Goal: Task Accomplishment & Management: Manage account settings

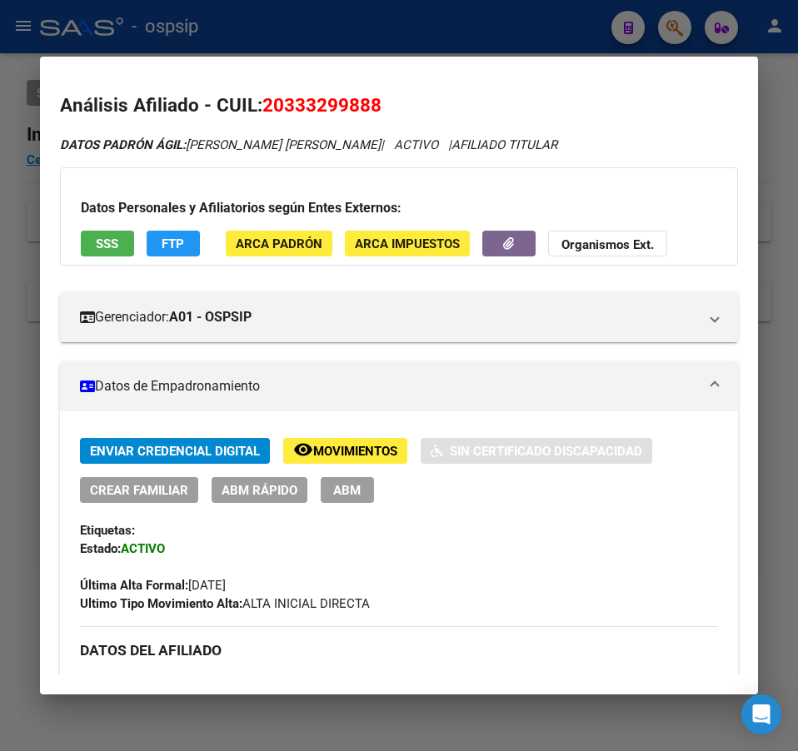
scroll to position [1290, 0]
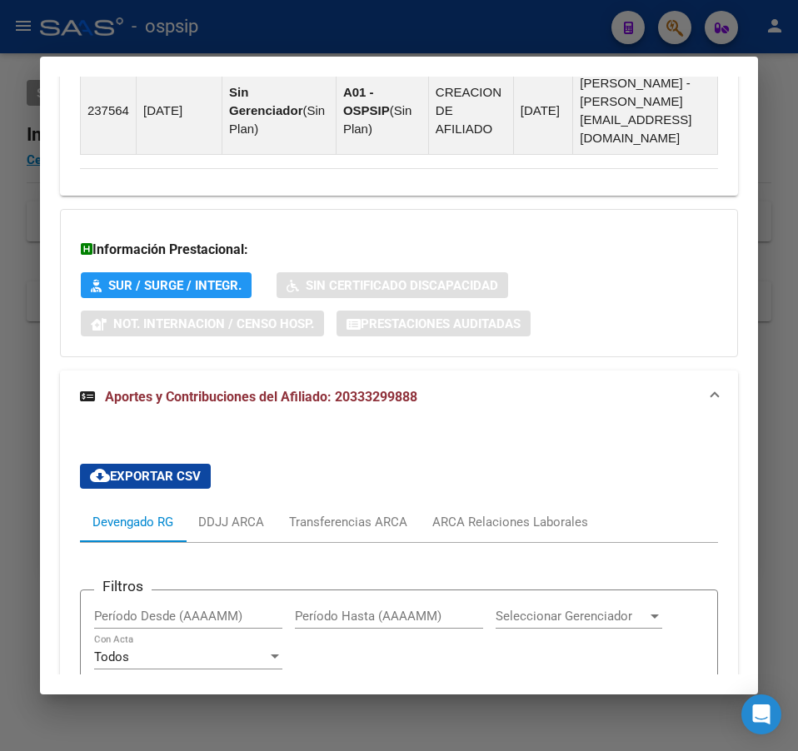
click at [517, 39] on div at bounding box center [399, 375] width 798 height 751
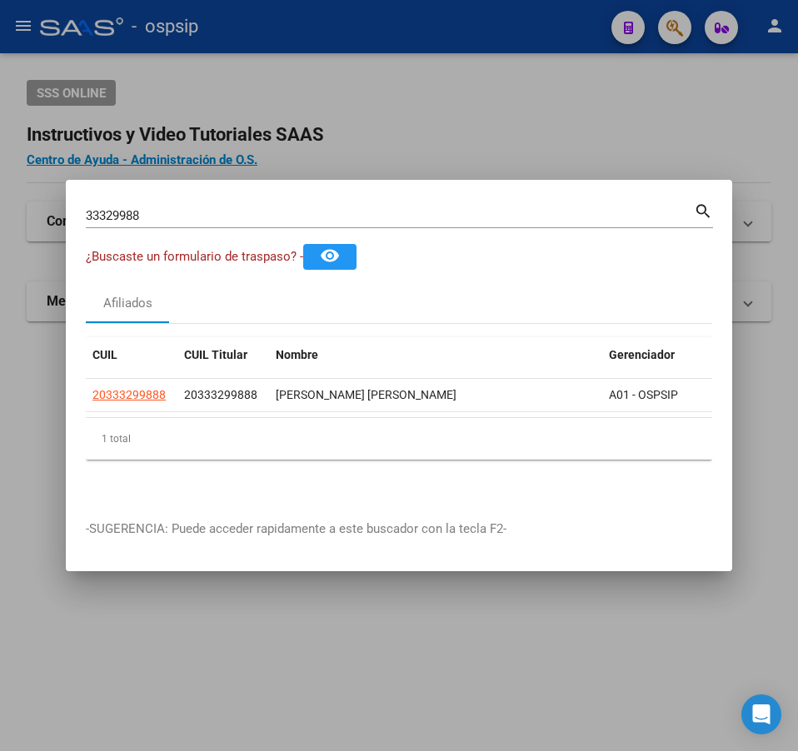
click at [517, 38] on div at bounding box center [399, 375] width 798 height 751
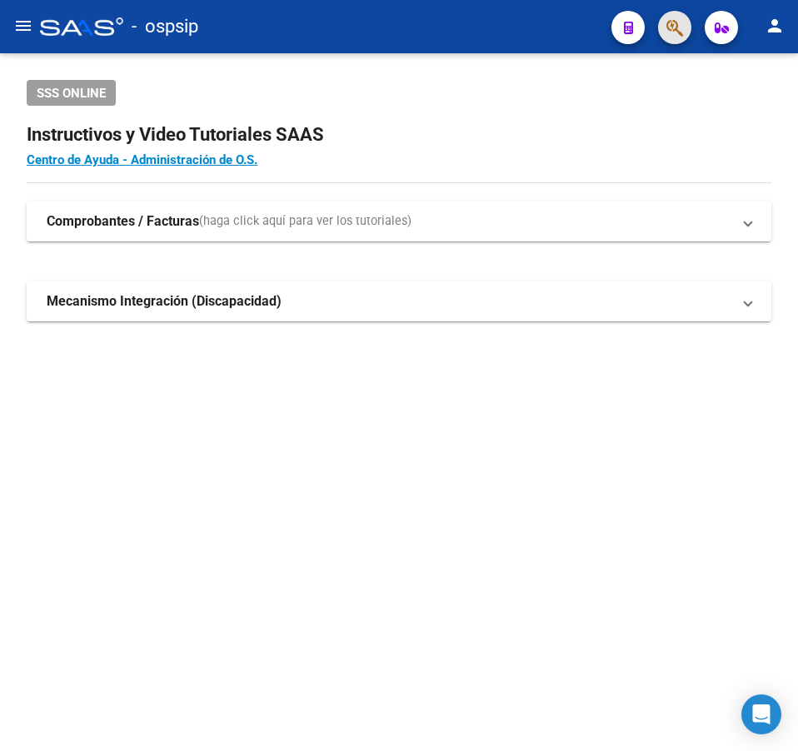
click at [665, 34] on button "button" at bounding box center [674, 27] width 33 height 33
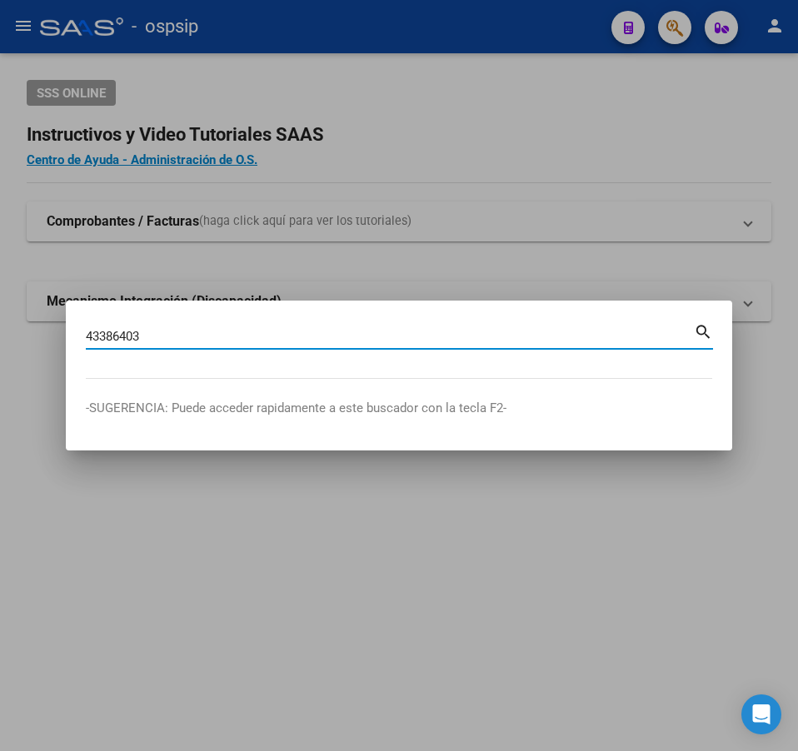
type input "43386403"
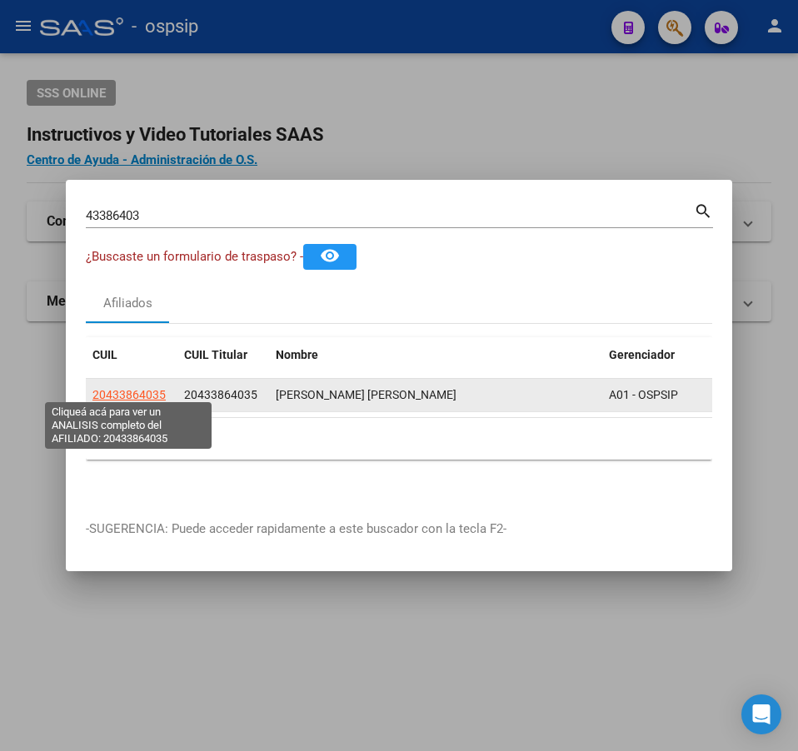
click at [151, 396] on span "20433864035" at bounding box center [128, 394] width 73 height 13
type textarea "20433864035"
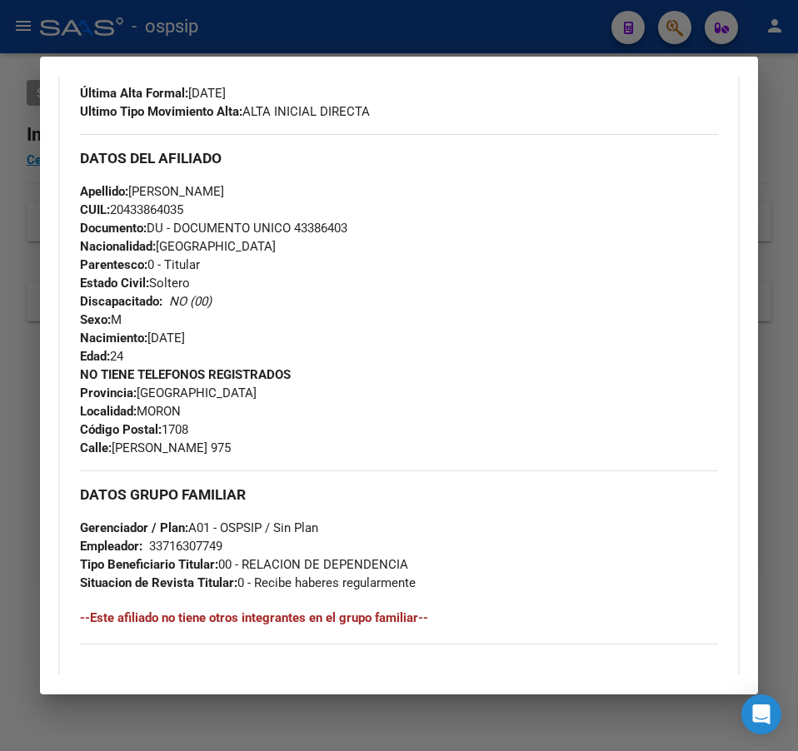
scroll to position [500, 0]
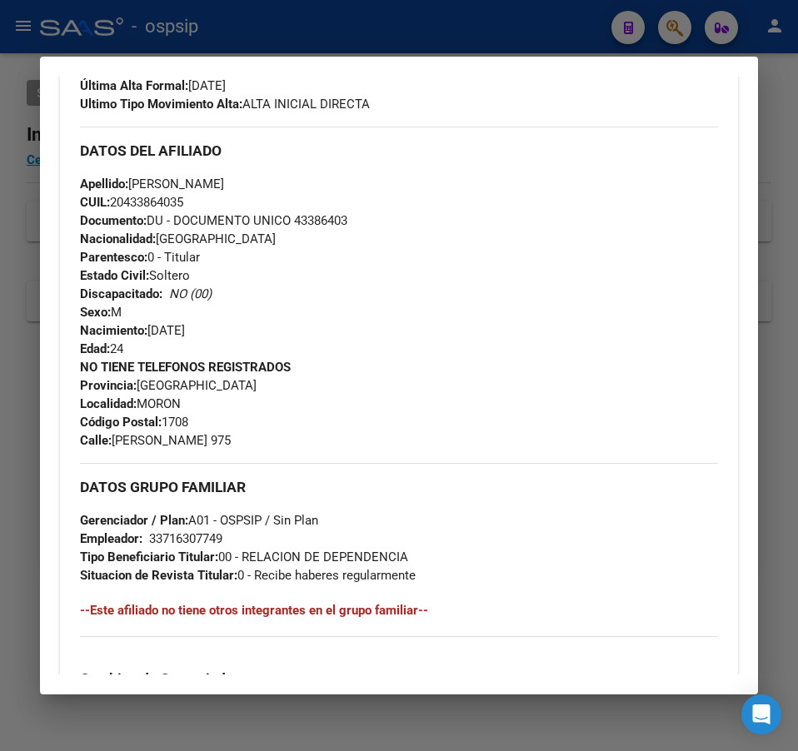
drag, startPoint x: 470, startPoint y: 24, endPoint x: 477, endPoint y: 43, distance: 20.3
click at [470, 27] on div at bounding box center [399, 375] width 798 height 751
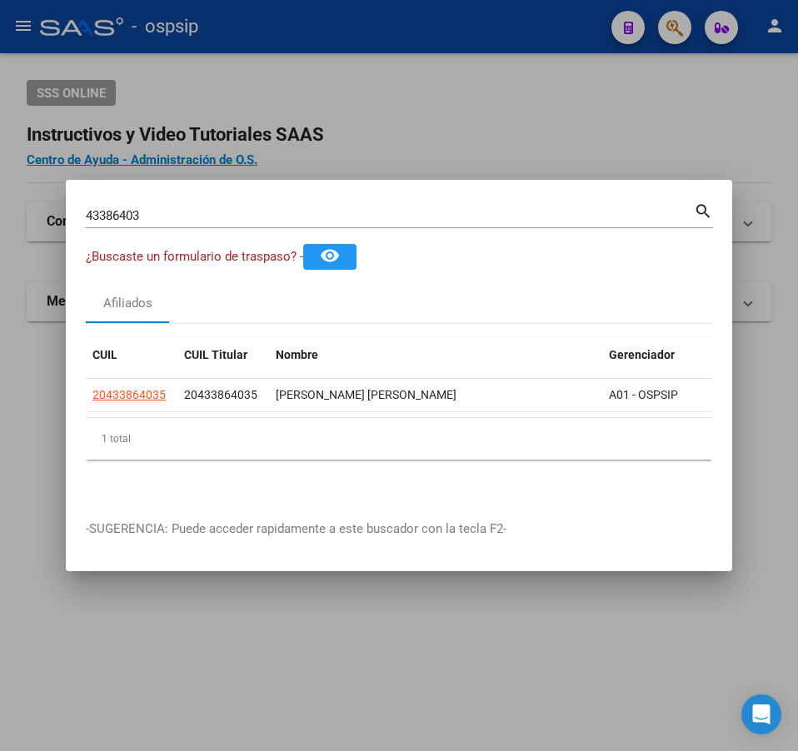
click at [452, 143] on div at bounding box center [399, 375] width 798 height 751
click at [458, 142] on h2 "Instructivos y Video Tutoriales SAAS" at bounding box center [399, 135] width 744 height 32
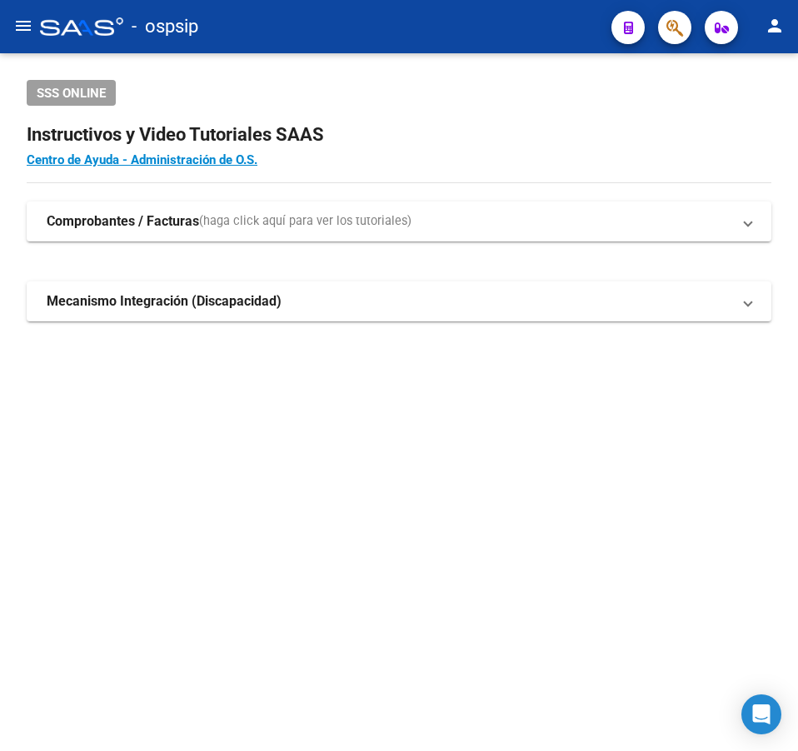
click at [663, 29] on button "button" at bounding box center [674, 27] width 33 height 33
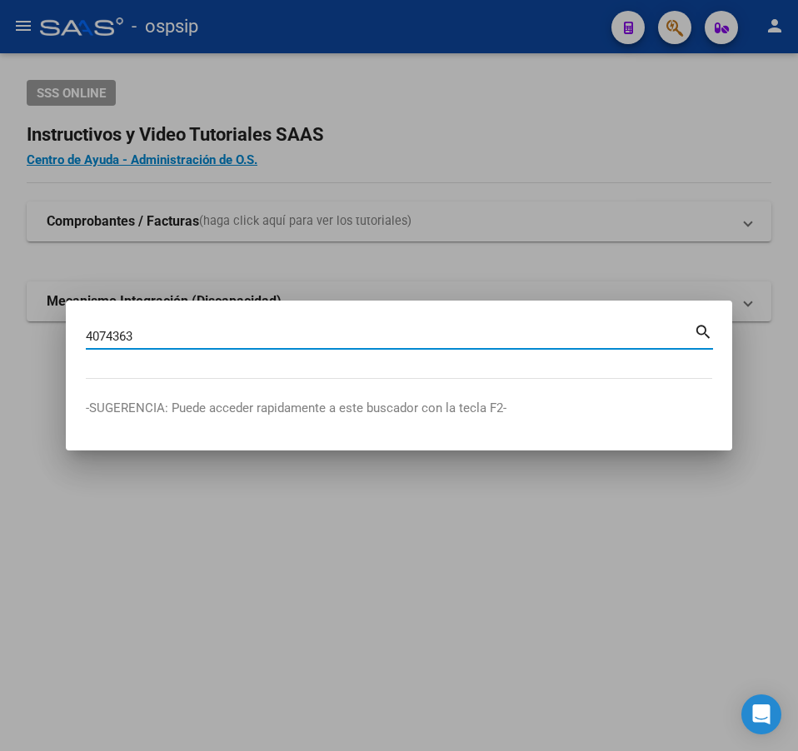
type input "4074363"
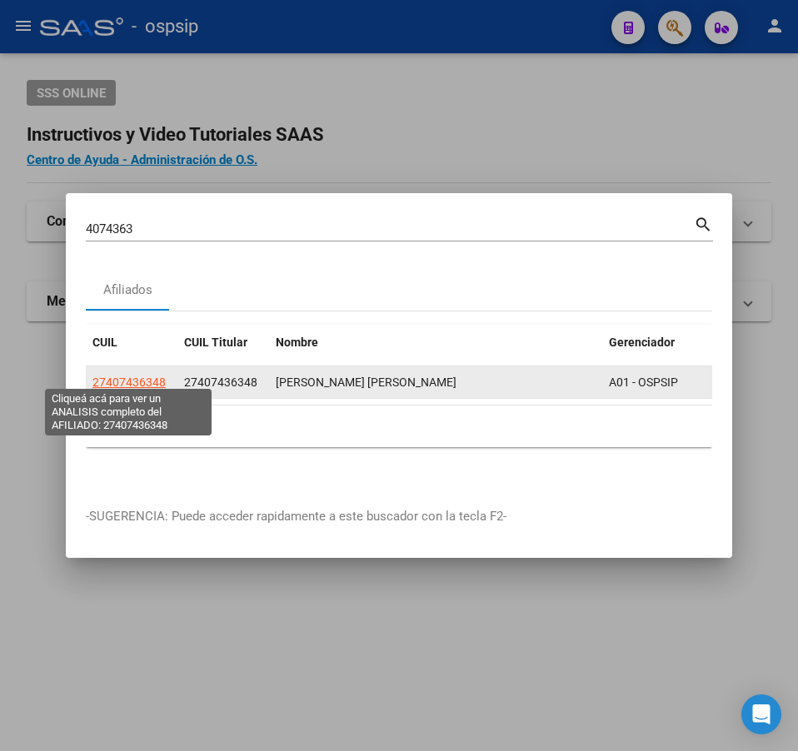
click at [143, 377] on span "27407436348" at bounding box center [128, 382] width 73 height 13
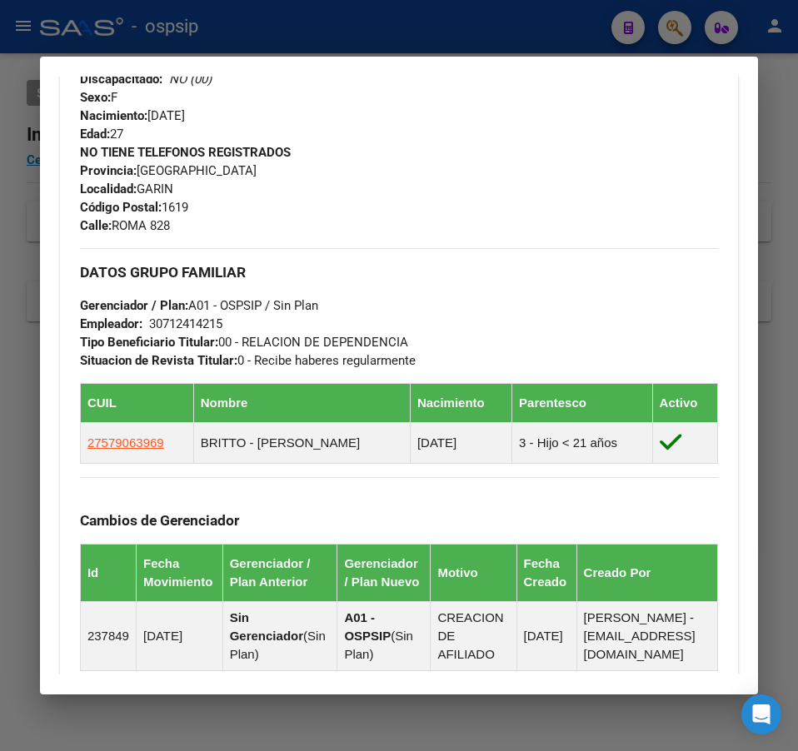
scroll to position [1023, 0]
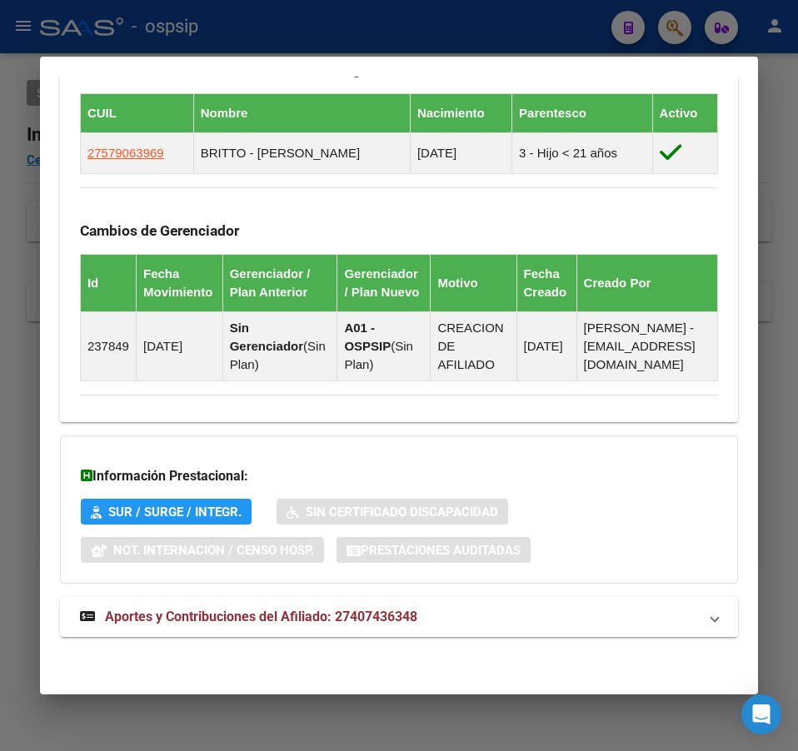
click at [608, 619] on mat-panel-title "Aportes y Contribuciones del Afiliado: 27407436348" at bounding box center [389, 617] width 618 height 20
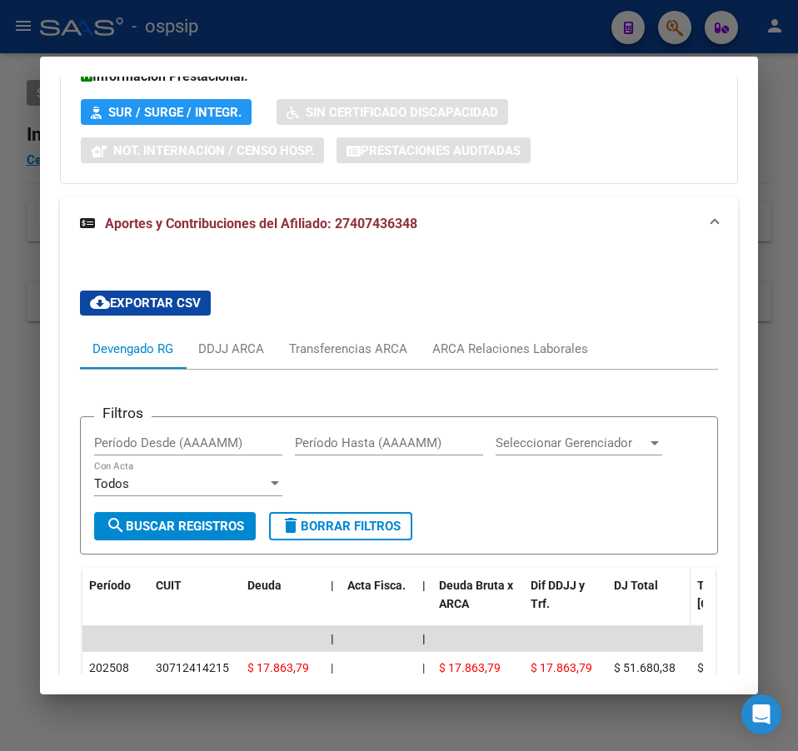
scroll to position [1503, 0]
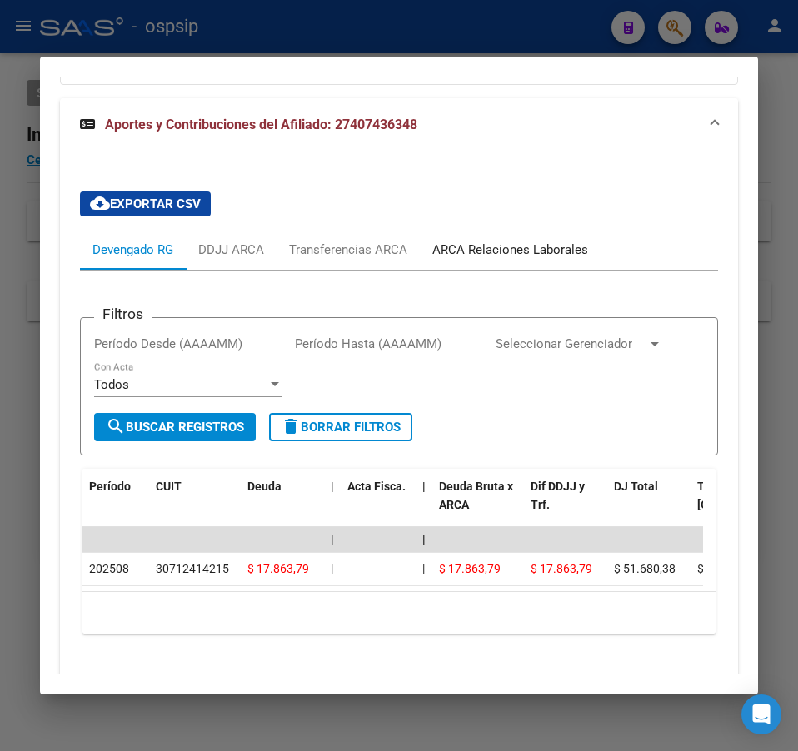
click at [569, 259] on div "ARCA Relaciones Laborales" at bounding box center [510, 250] width 156 height 18
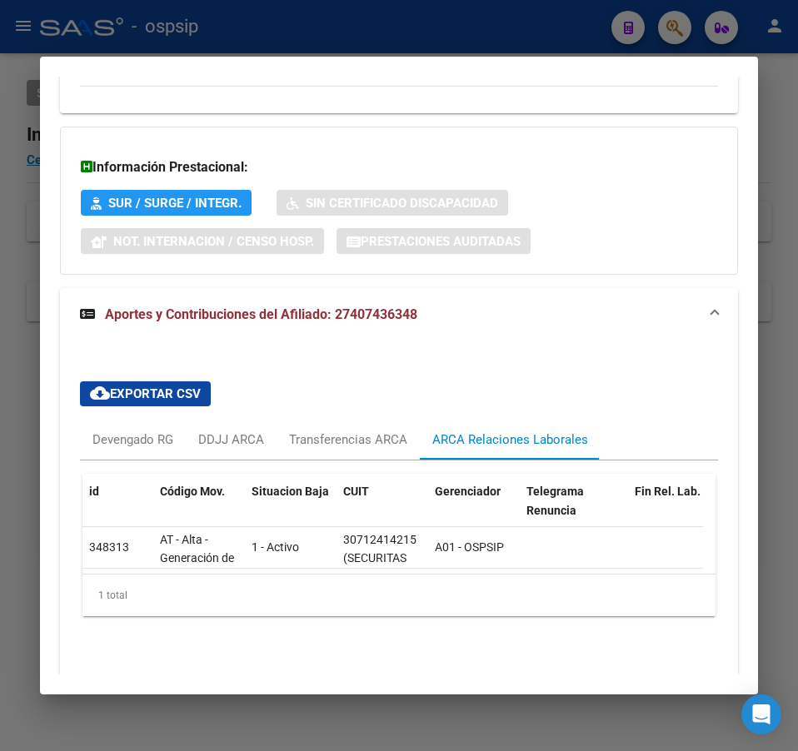
scroll to position [1390, 0]
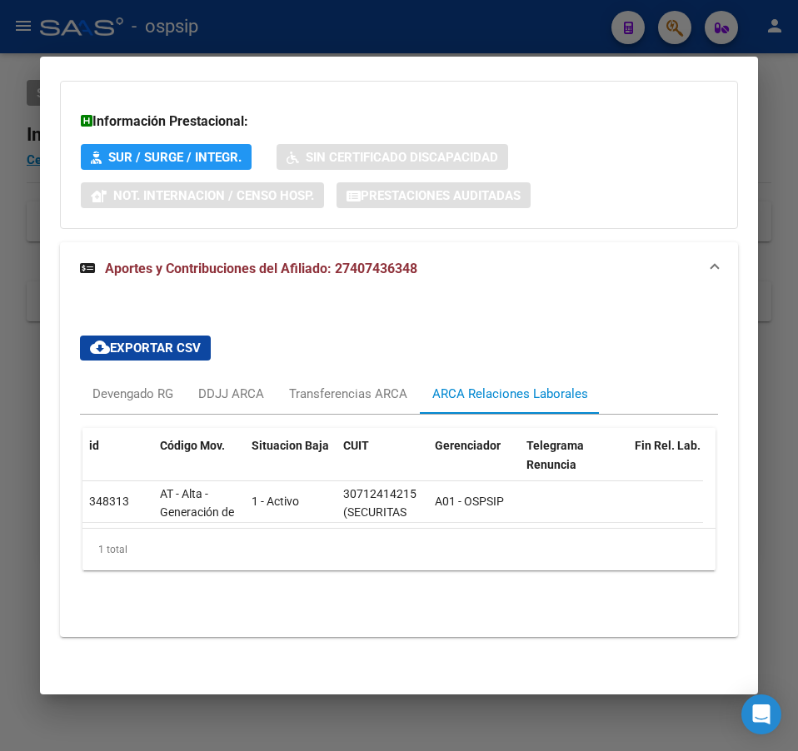
drag, startPoint x: 251, startPoint y: 529, endPoint x: 301, endPoint y: 534, distance: 50.2
click at [301, 534] on div "1 total" at bounding box center [398, 550] width 633 height 42
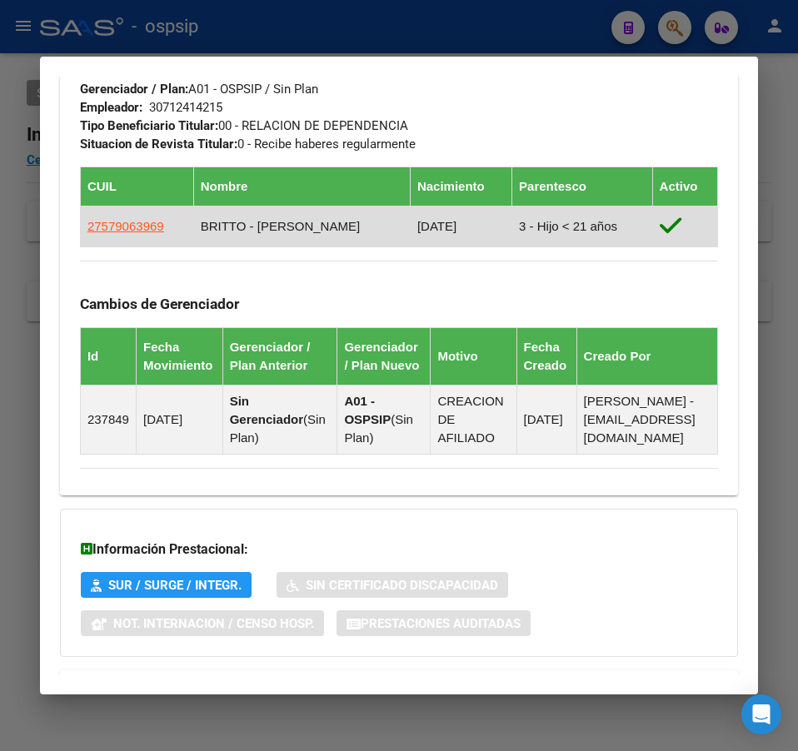
scroll to position [890, 0]
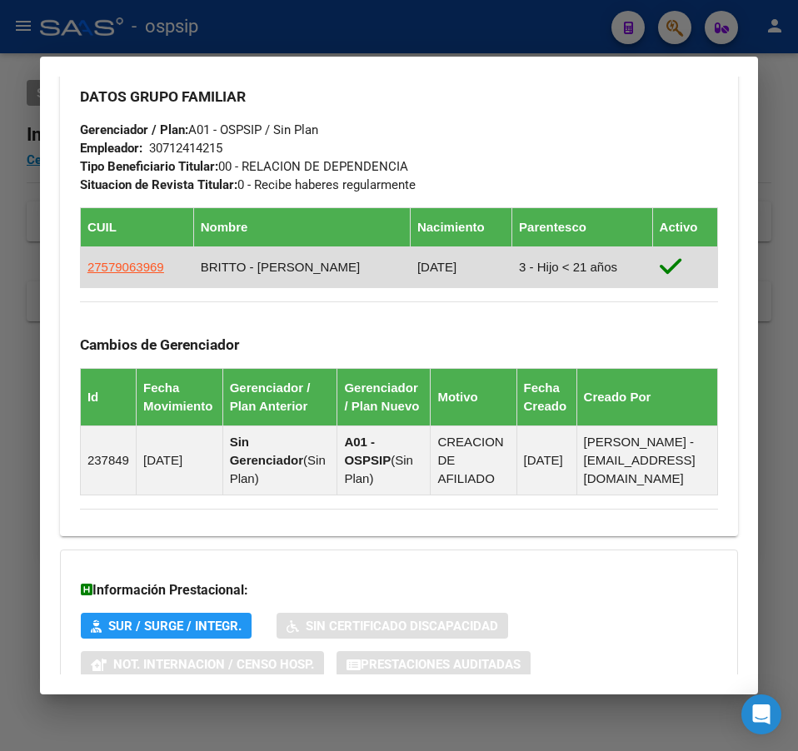
drag, startPoint x: 126, startPoint y: 278, endPoint x: 125, endPoint y: 267, distance: 10.9
click at [126, 273] on td "27579063969" at bounding box center [136, 267] width 113 height 41
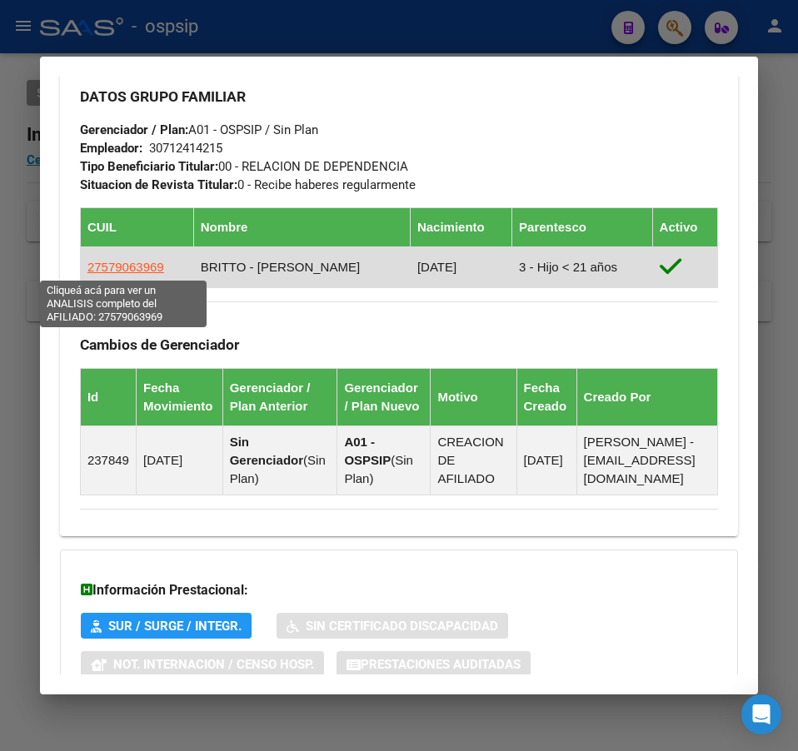
click at [124, 267] on span "27579063969" at bounding box center [125, 267] width 77 height 14
copy span "63969"
type textarea "27579063969"
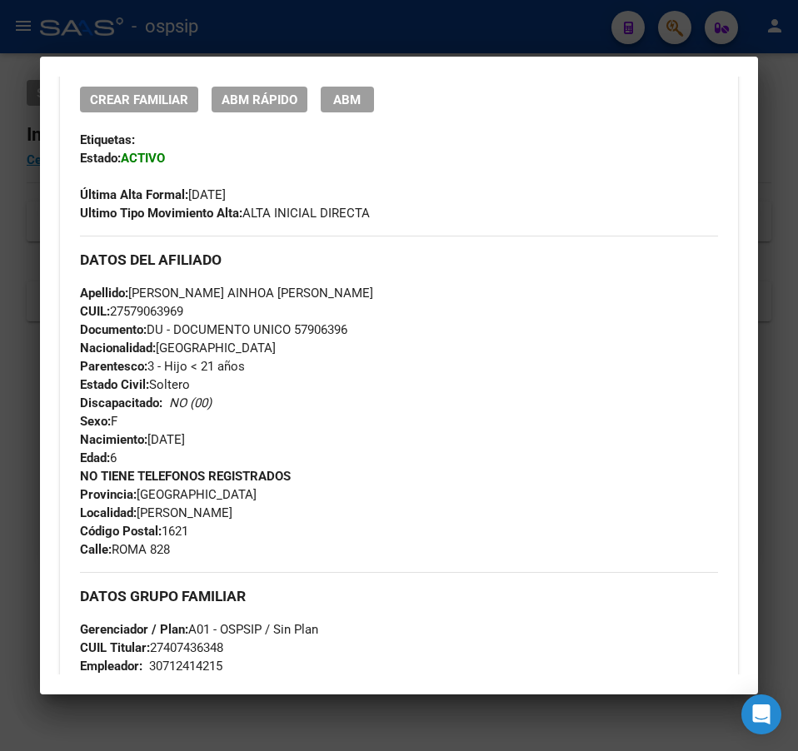
scroll to position [333, 0]
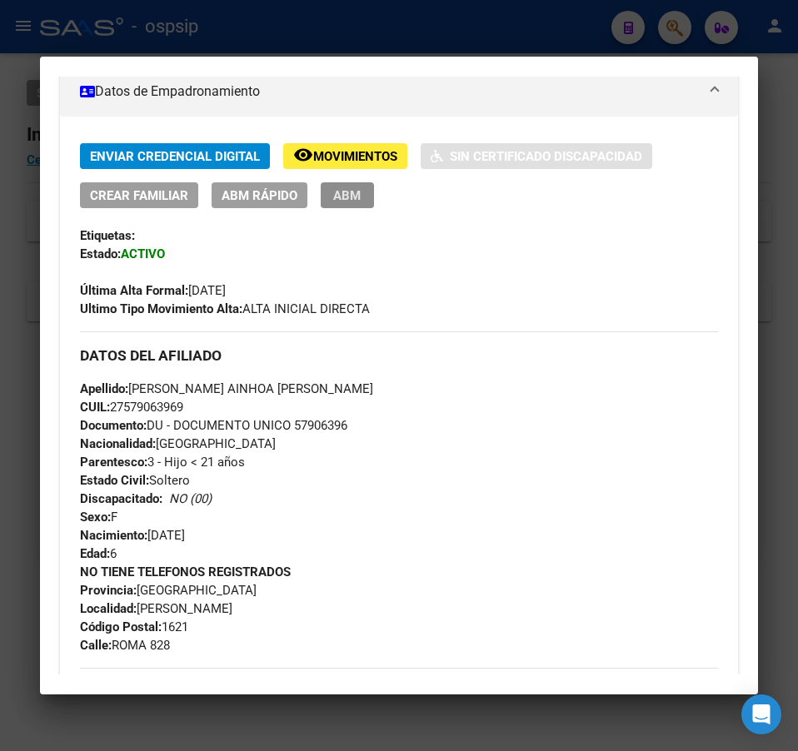
click at [363, 207] on button "ABM" at bounding box center [347, 195] width 53 height 26
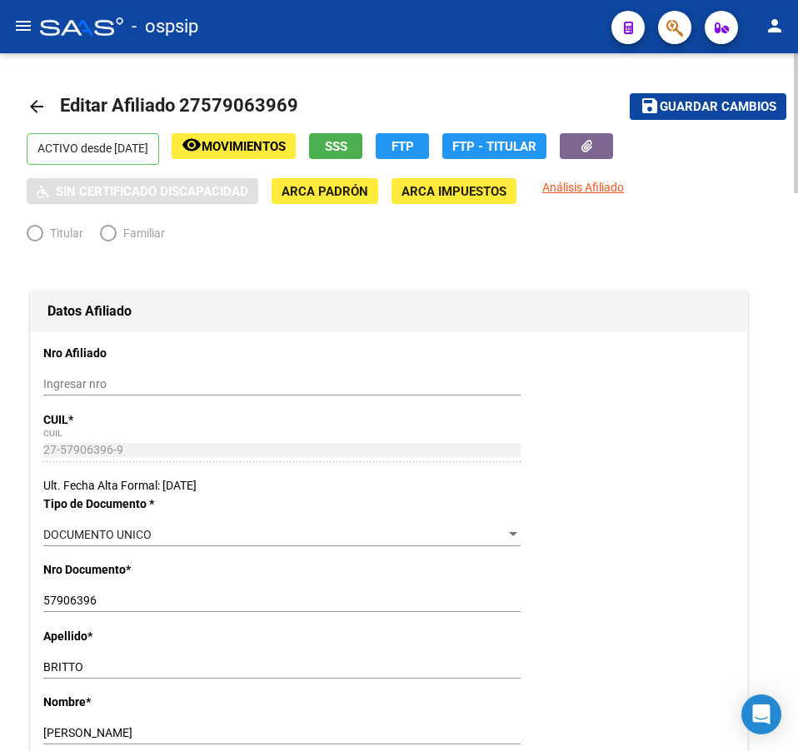
radio input "true"
type input "30-71241421-5"
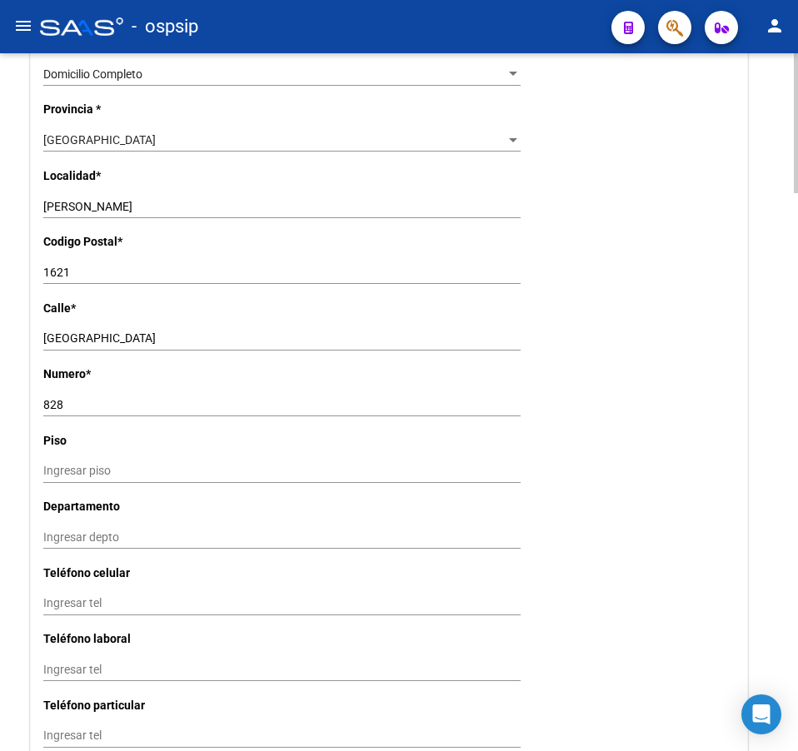
scroll to position [1582, 0]
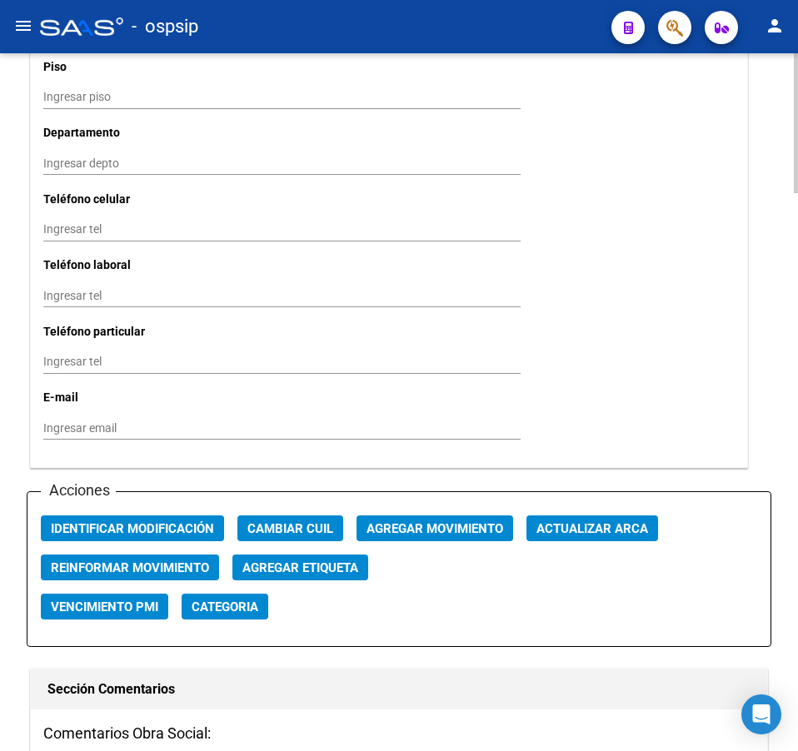
click at [477, 532] on span "Agregar Movimiento" at bounding box center [434, 528] width 137 height 15
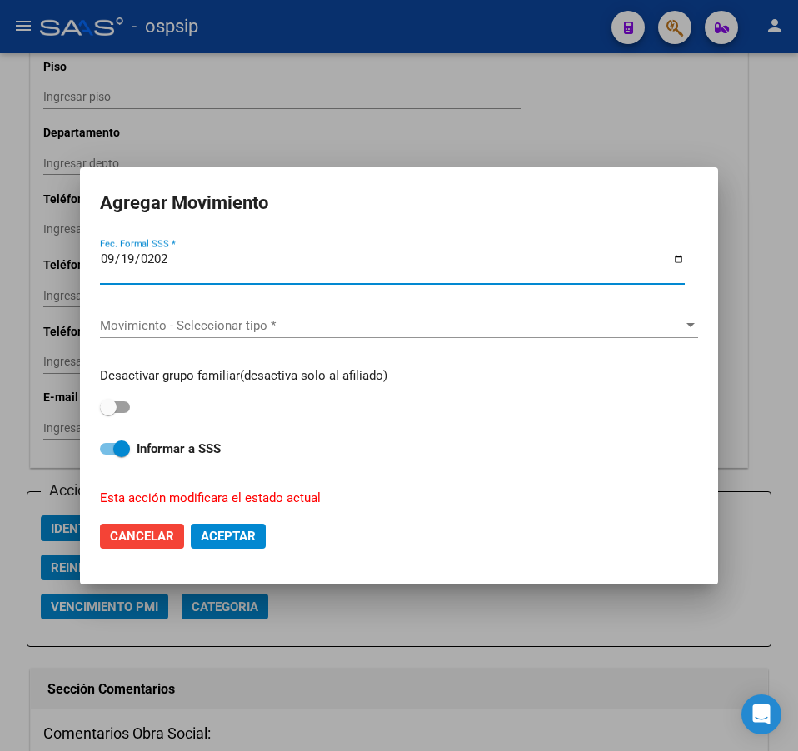
type input "[DATE]"
click at [366, 336] on div "Movimiento - Seleccionar tipo * Movimiento - Seleccionar tipo *" at bounding box center [399, 325] width 598 height 25
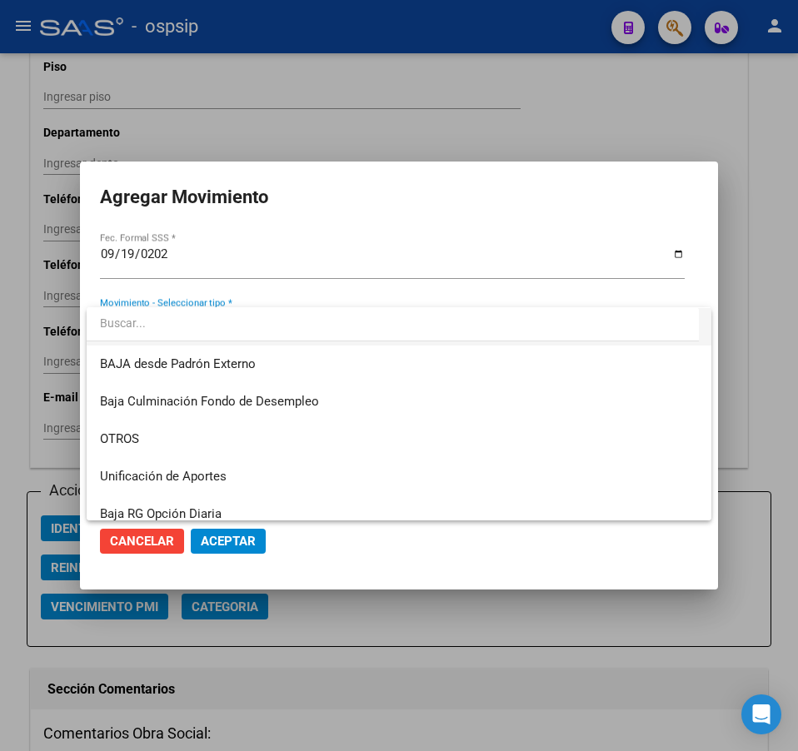
scroll to position [1166, 0]
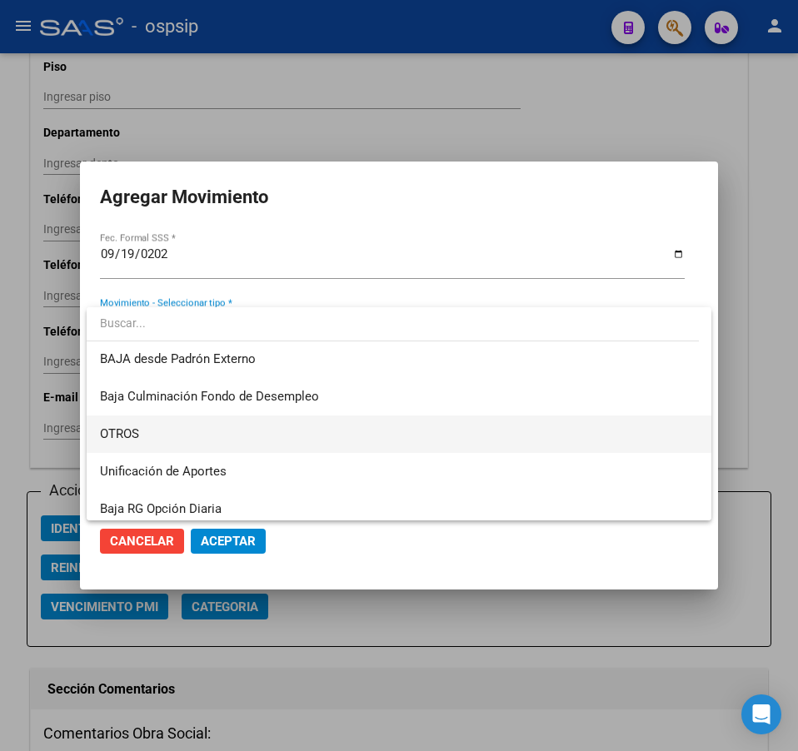
click at [319, 435] on span "OTROS" at bounding box center [399, 434] width 598 height 37
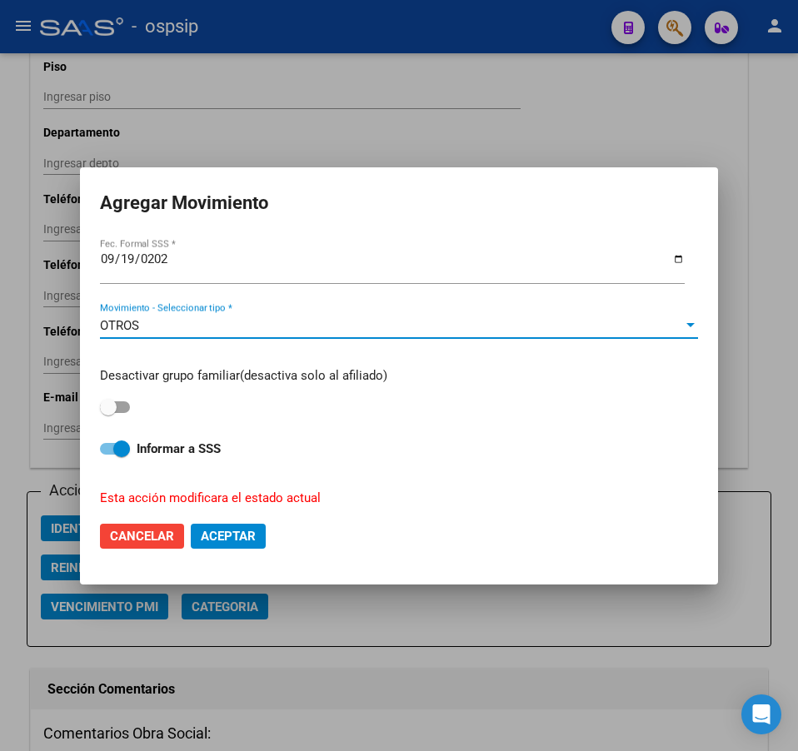
click at [211, 535] on span "Aceptar" at bounding box center [228, 536] width 55 height 15
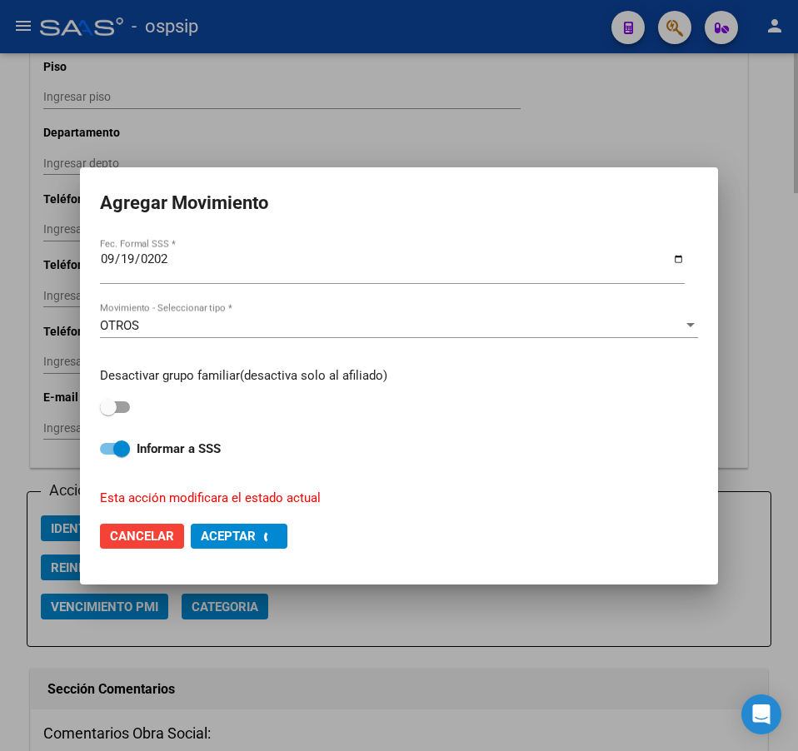
checkbox input "false"
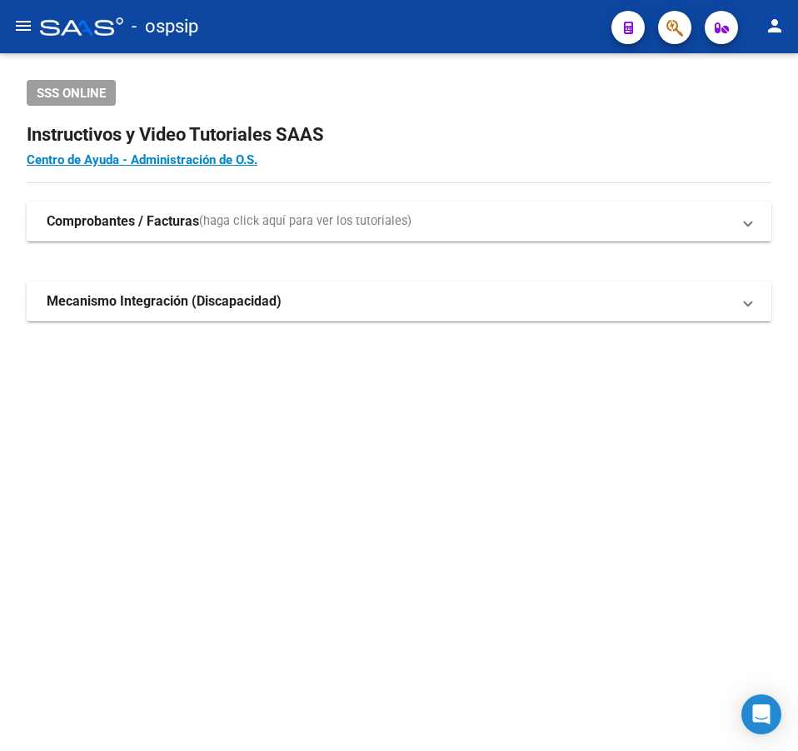
click at [663, 26] on button "button" at bounding box center [674, 27] width 33 height 33
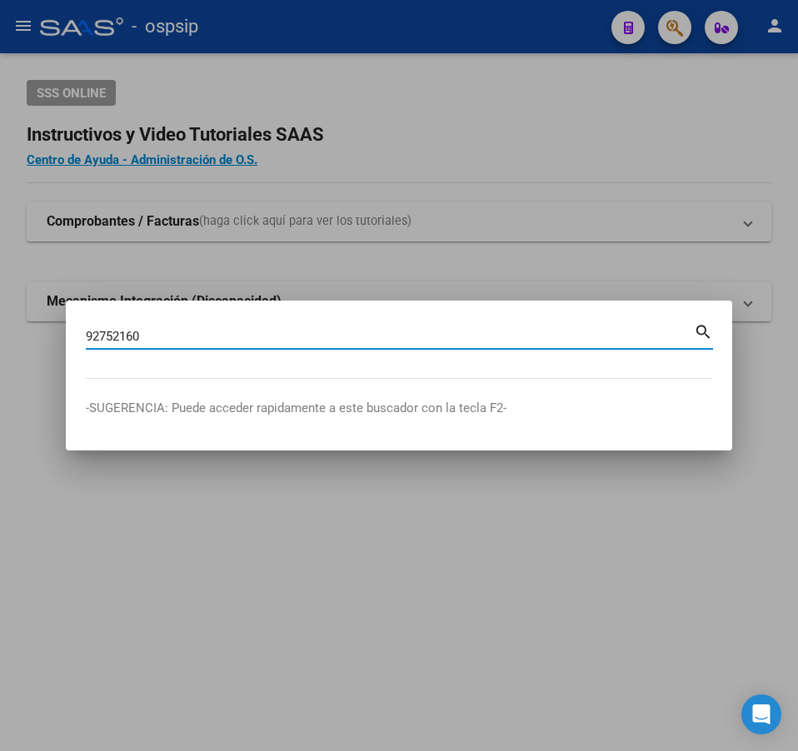
type input "92752160"
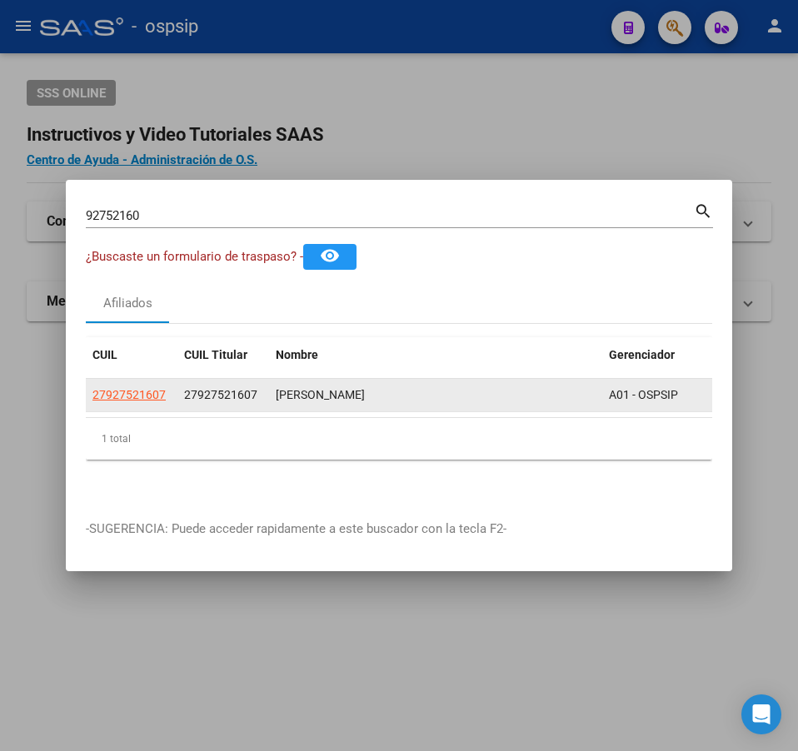
click at [395, 386] on div "[PERSON_NAME]" at bounding box center [436, 395] width 320 height 19
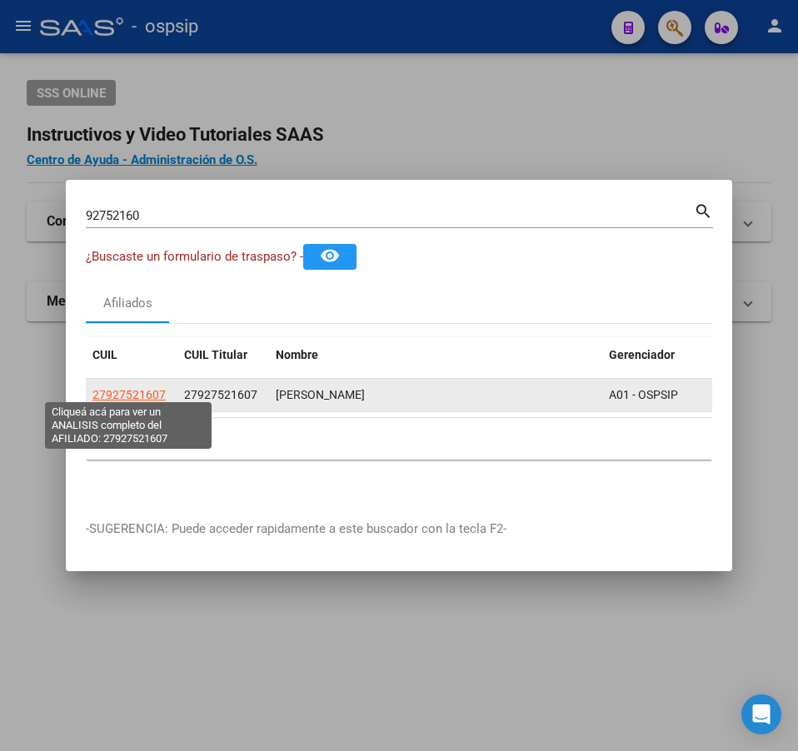
click at [119, 388] on span "27927521607" at bounding box center [128, 394] width 73 height 13
type textarea "27927521607"
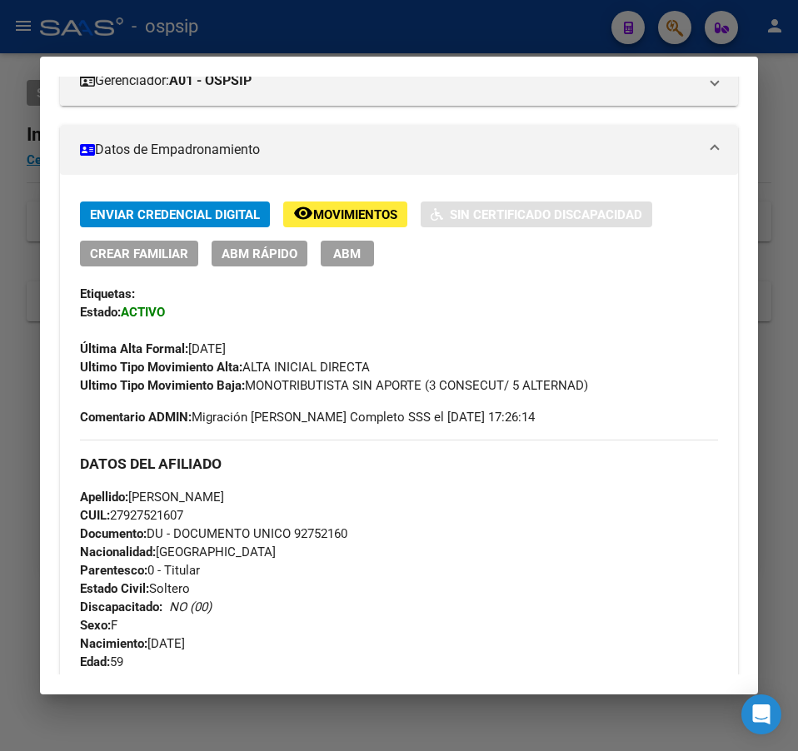
scroll to position [500, 0]
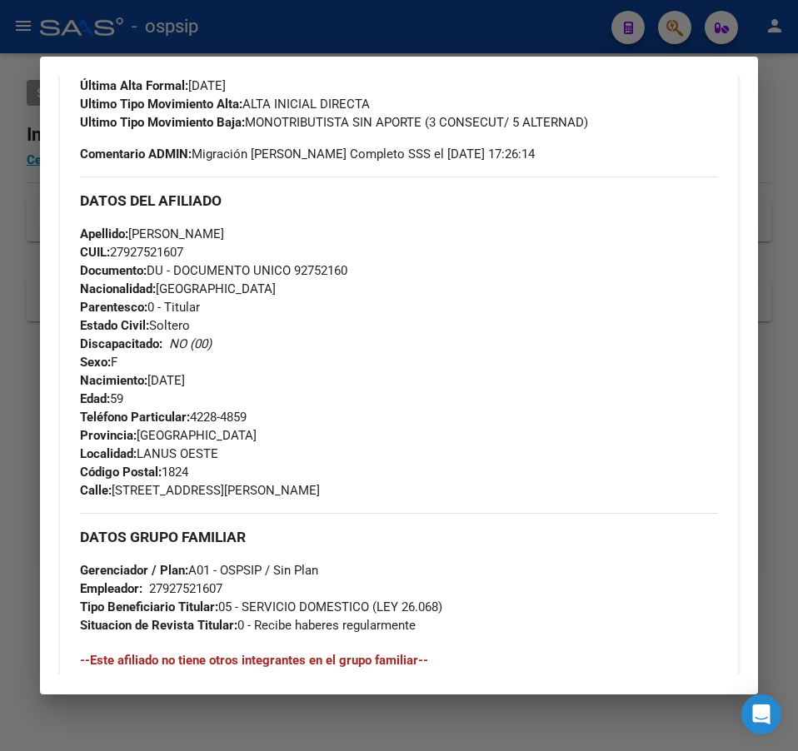
click at [611, 126] on div "Ultimo Tipo Movimiento Baja: MONOTRIBUTISTA SIN APORTE (3 CONSECUT/ 5 ALTERNAD)" at bounding box center [399, 122] width 638 height 18
click at [458, 11] on div at bounding box center [399, 375] width 798 height 751
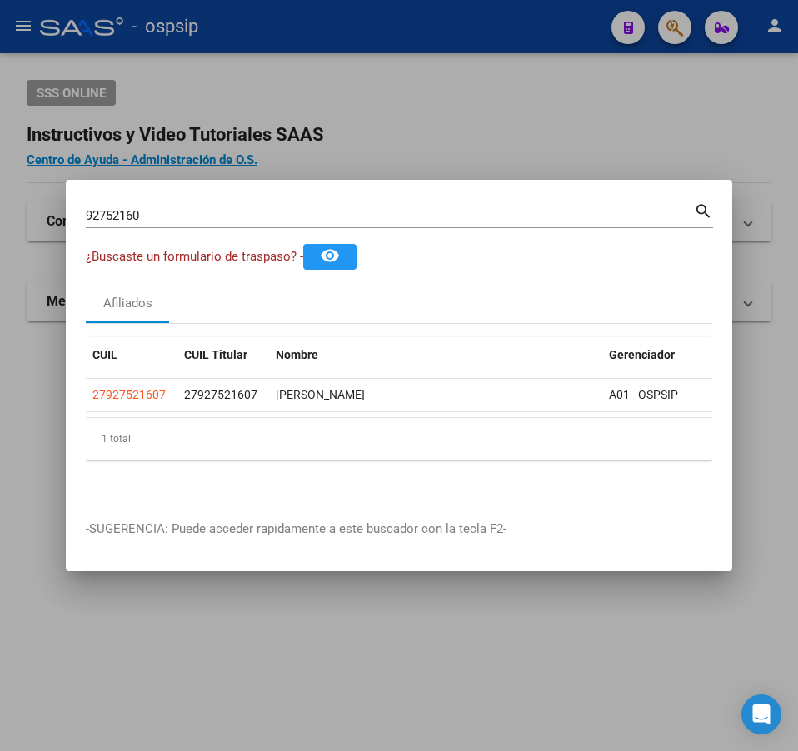
click at [590, 67] on div at bounding box center [399, 375] width 798 height 751
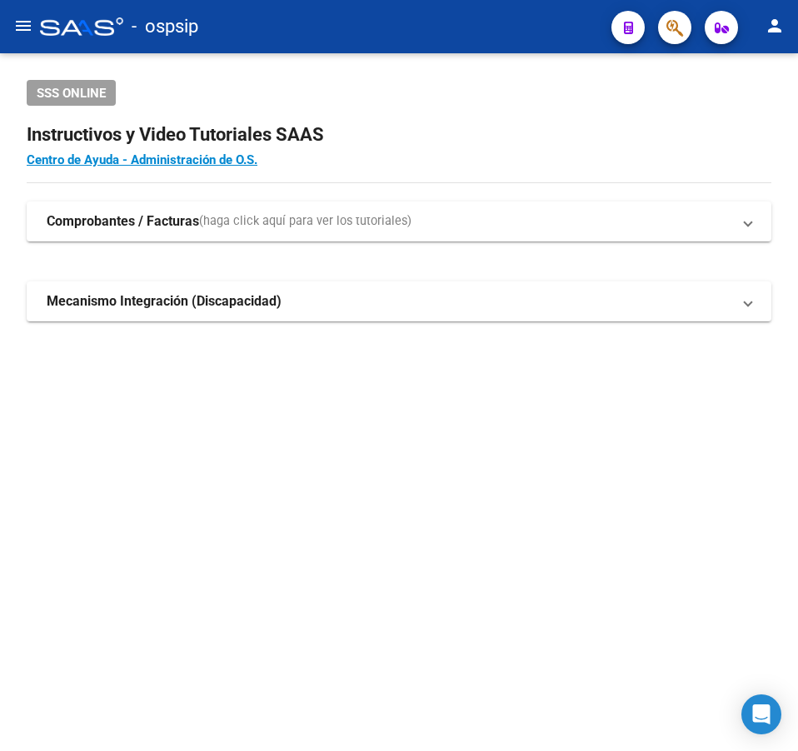
click at [597, 79] on div "SSS ONLINE Instructivos y Video Tutoriales SAAS Centro de Ayuda - Administració…" at bounding box center [399, 227] width 798 height 348
click at [663, 22] on button "button" at bounding box center [674, 27] width 33 height 33
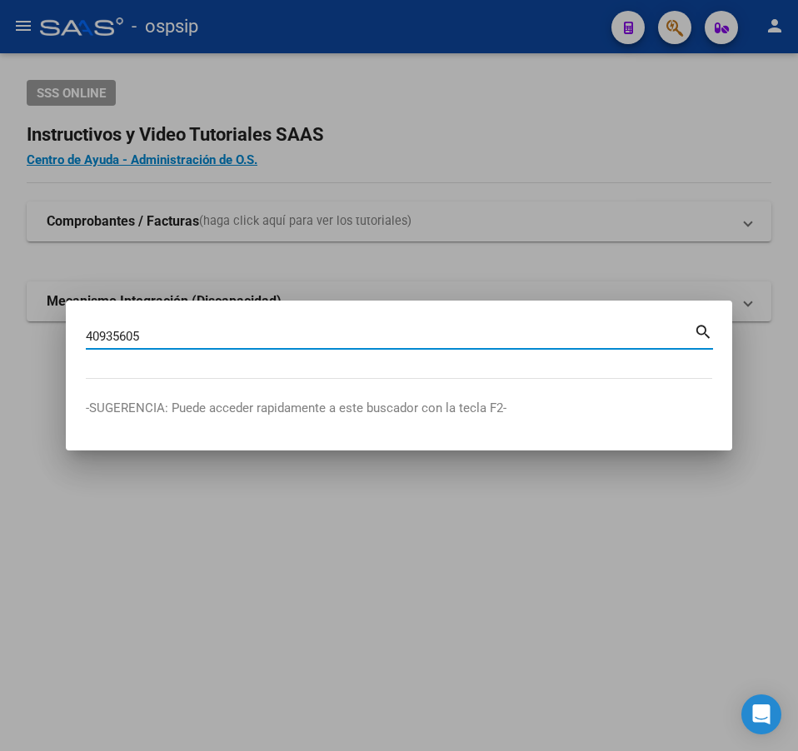
type input "40935605"
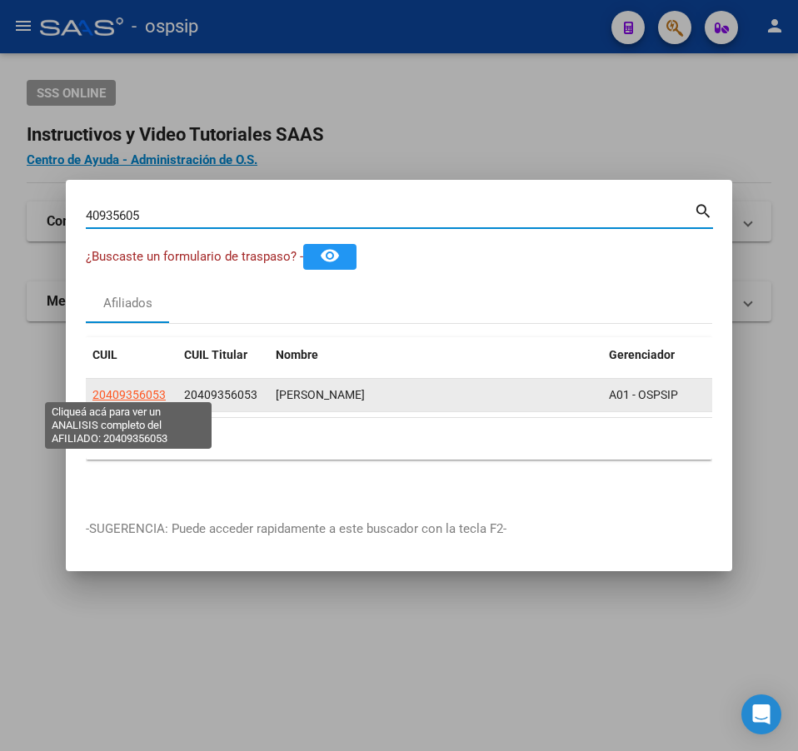
click at [137, 388] on span "20409356053" at bounding box center [128, 394] width 73 height 13
type textarea "20409356053"
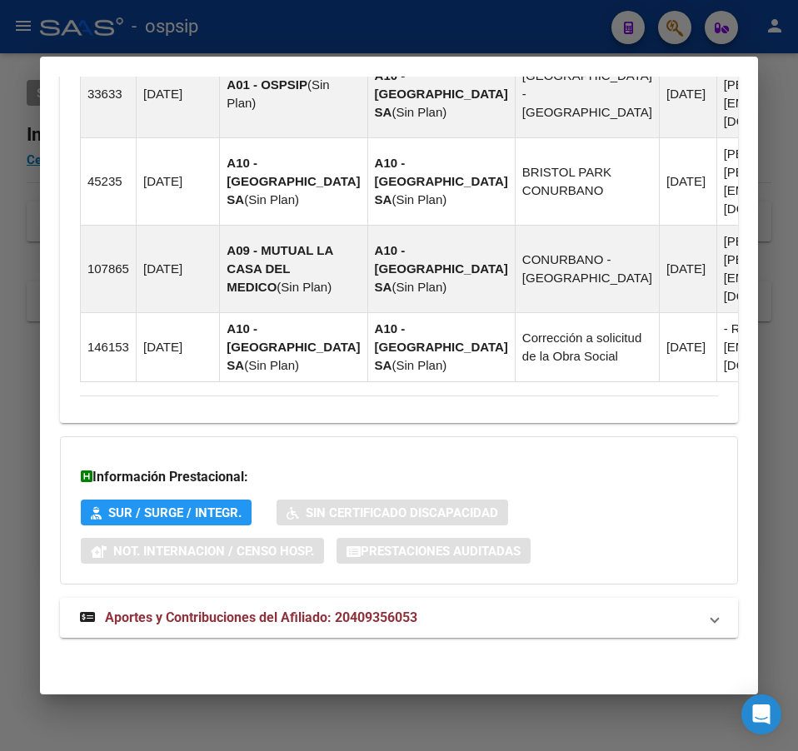
scroll to position [1545, 0]
click at [581, 623] on mat-panel-title "Aportes y Contribuciones del Afiliado: 20409356053" at bounding box center [389, 618] width 618 height 20
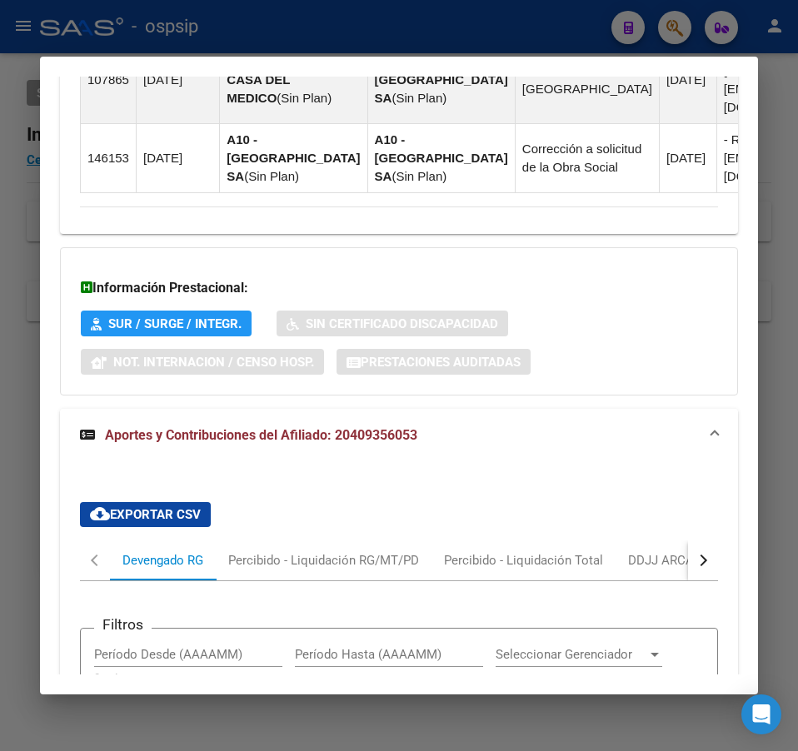
scroll to position [2026, 0]
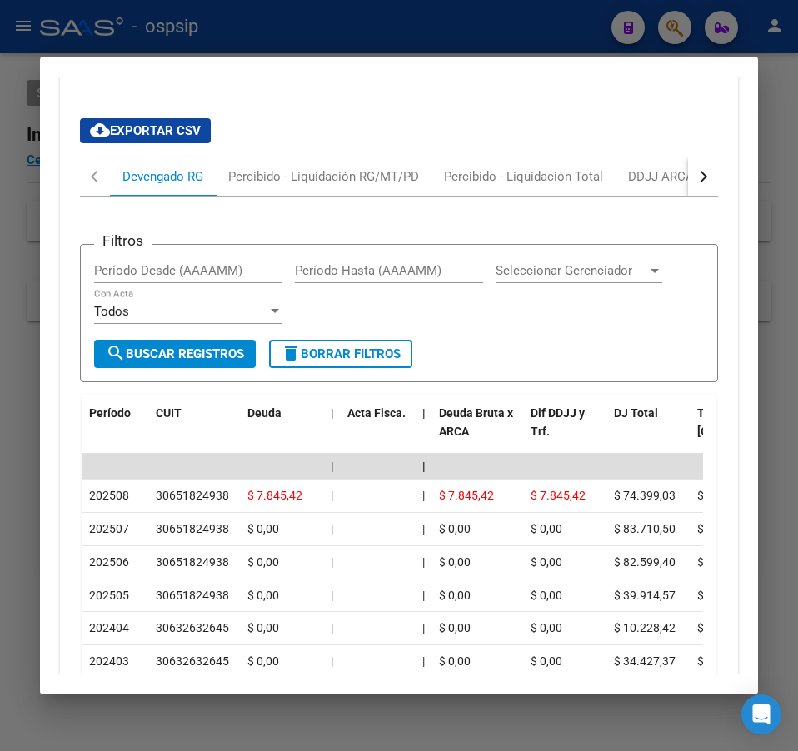
click at [695, 197] on button "button" at bounding box center [703, 177] width 30 height 40
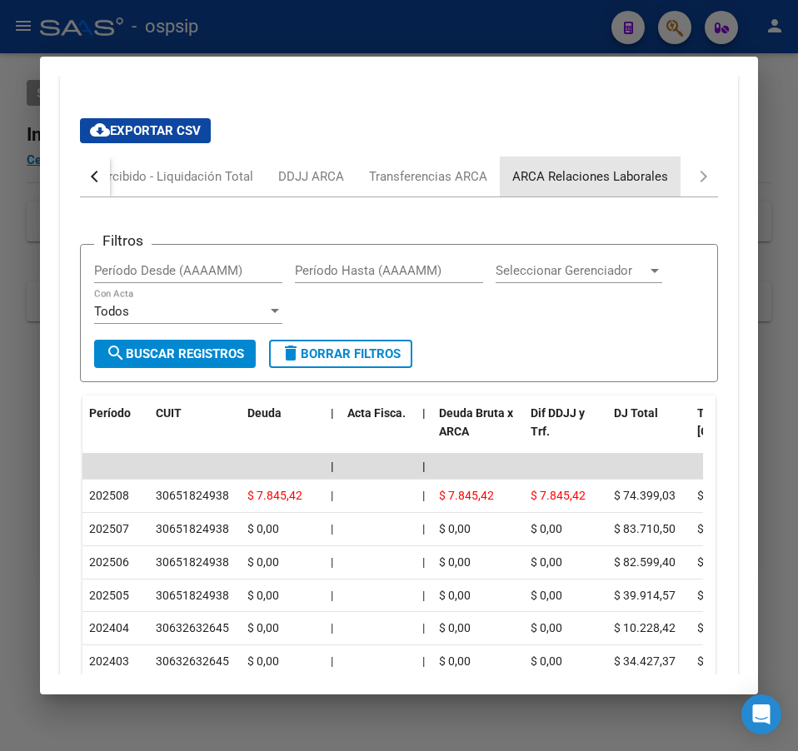
click at [655, 197] on div "ARCA Relaciones Laborales" at bounding box center [590, 177] width 181 height 40
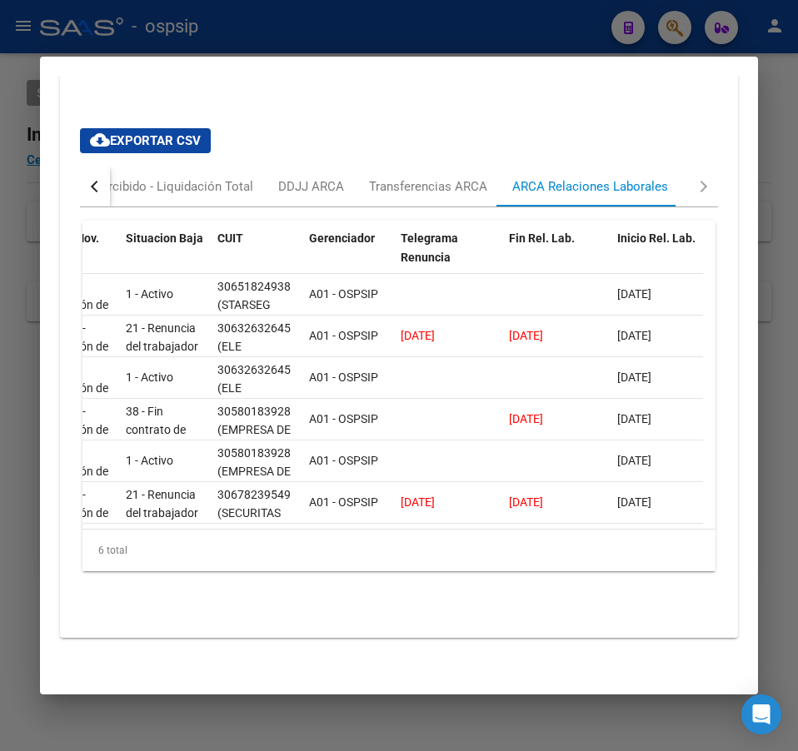
scroll to position [0, 169]
